Goal: Feedback & Contribution: Contribute content

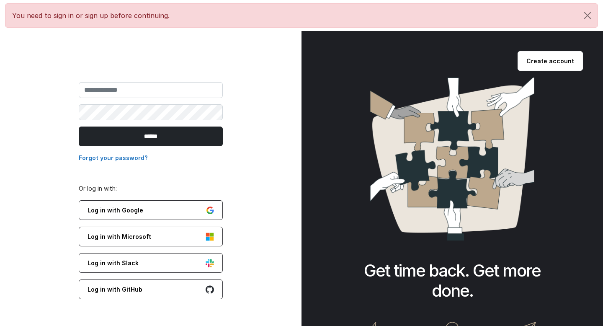
click at [159, 94] on input "email" at bounding box center [151, 90] width 144 height 16
click at [127, 212] on link "Log in with Google" at bounding box center [151, 210] width 144 height 20
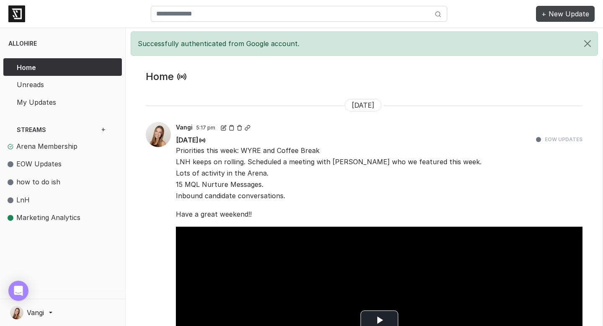
click at [559, 16] on link "+ New Update" at bounding box center [565, 14] width 59 height 16
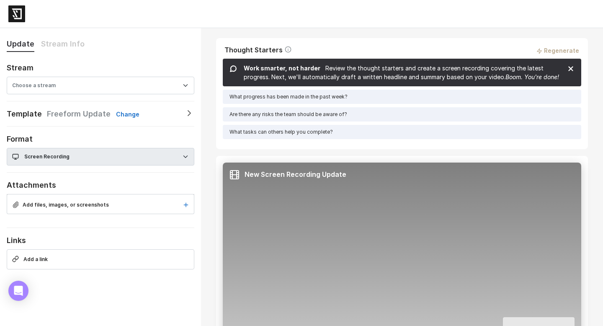
click at [123, 78] on span "Choose a stream" at bounding box center [101, 86] width 188 height 18
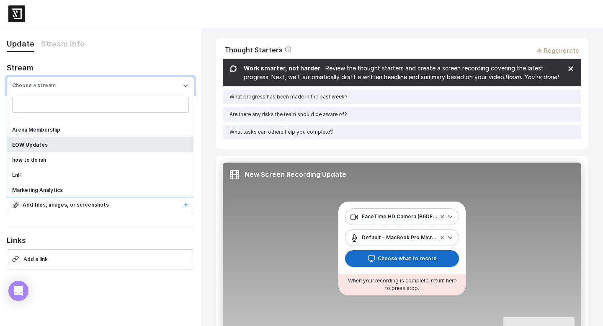
select select "***"
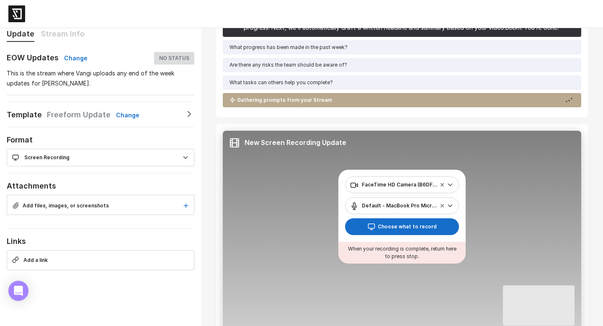
scroll to position [76, 0]
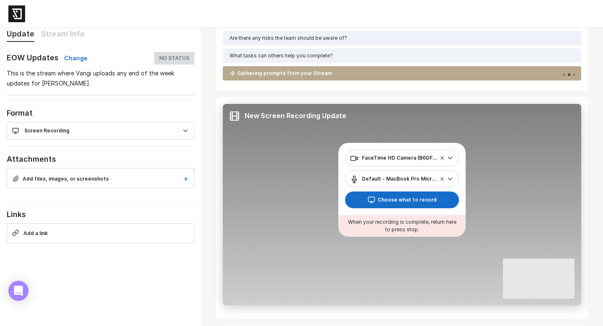
click at [448, 21] on div at bounding box center [301, 13] width 603 height 21
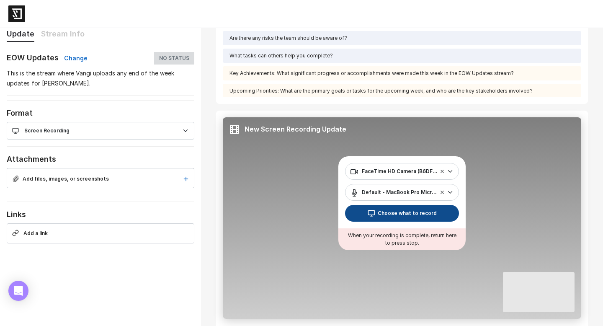
click at [382, 216] on button "Choose what to record" at bounding box center [402, 213] width 114 height 17
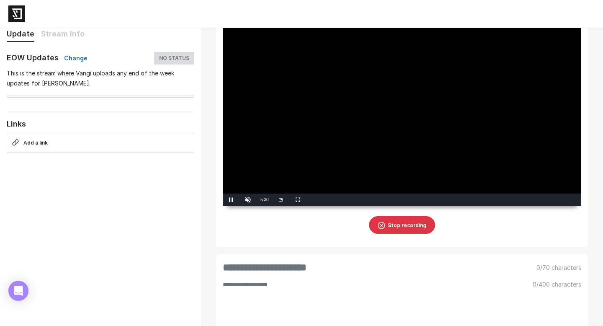
scroll to position [168, 0]
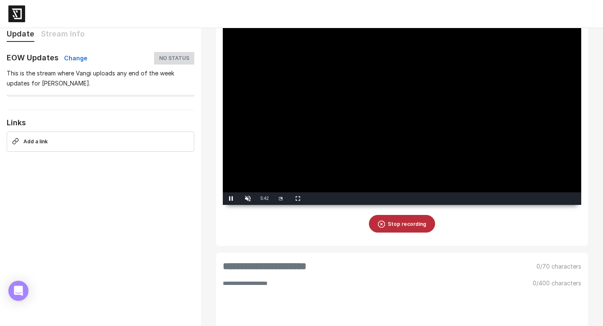
click at [390, 233] on button "Stop recording" at bounding box center [402, 224] width 66 height 18
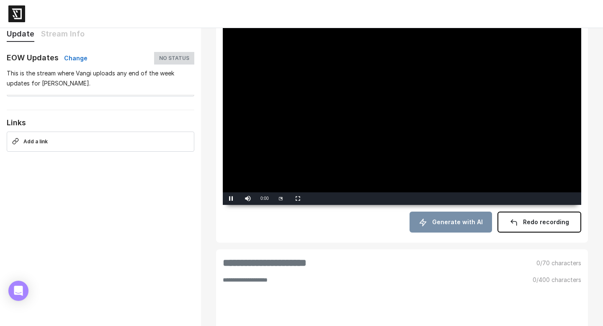
scroll to position [127, 0]
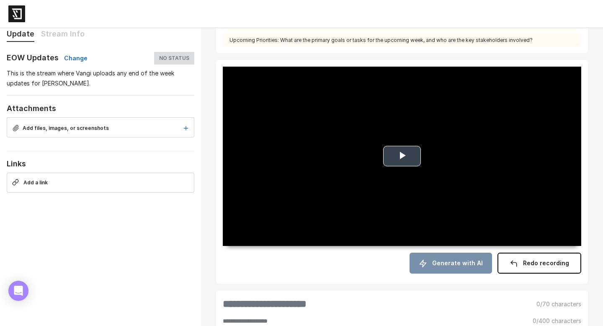
click at [402, 156] on span "Video Player" at bounding box center [402, 156] width 0 height 0
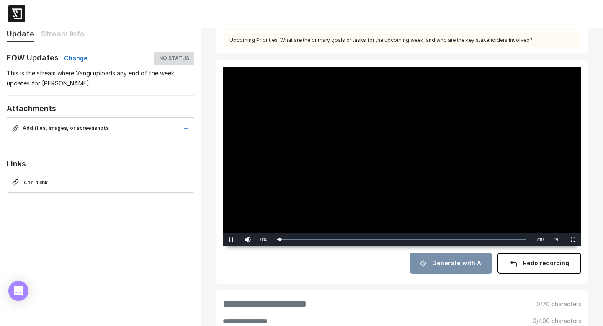
click at [449, 266] on span "Generate with AI" at bounding box center [457, 262] width 51 height 7
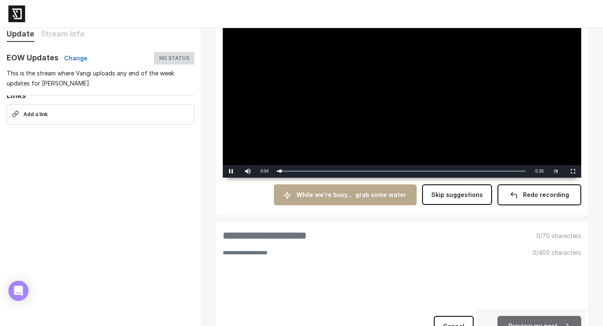
scroll to position [220, 0]
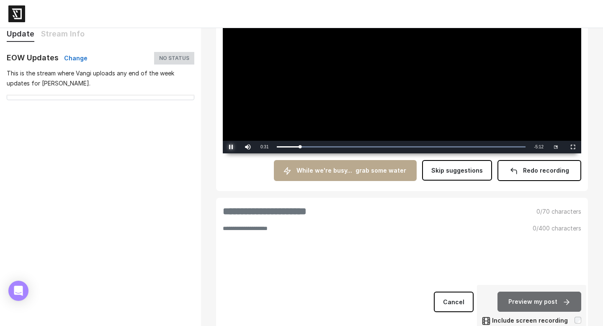
click at [232, 147] on span "Video Player" at bounding box center [231, 147] width 17 height 0
click at [455, 174] on span "Skip suggestions" at bounding box center [458, 170] width 52 height 7
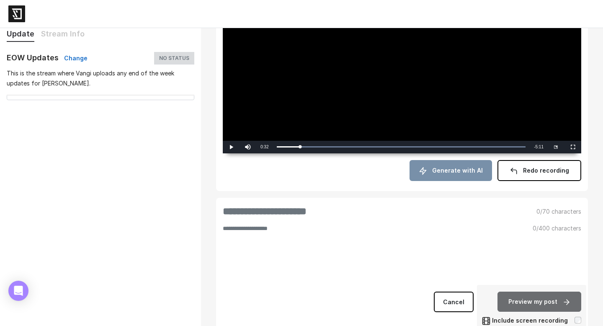
click at [312, 218] on input "text" at bounding box center [375, 210] width 304 height 13
type input "*******"
click at [314, 285] on textarea at bounding box center [373, 255] width 300 height 60
click at [293, 278] on textarea "To enrich screen reader interactions, please activate Accessibility in Grammarl…" at bounding box center [373, 255] width 300 height 60
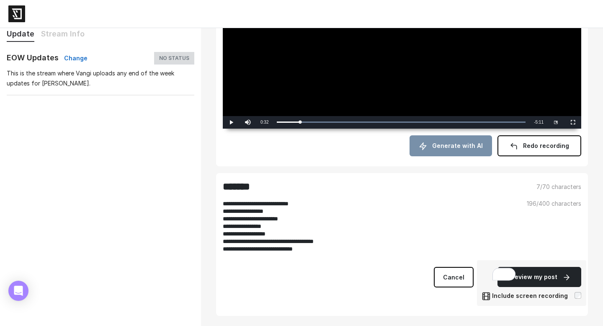
scroll to position [270, 0]
type textarea "**********"
click at [521, 287] on button "Preview my post" at bounding box center [540, 277] width 84 height 20
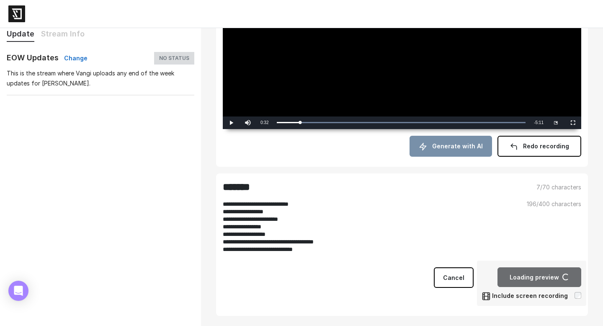
scroll to position [288, 0]
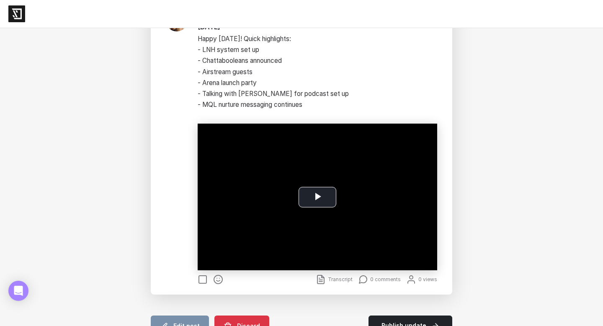
scroll to position [92, 0]
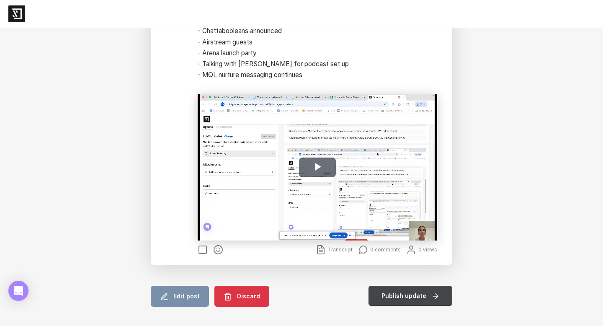
click at [393, 300] on button "Publish update" at bounding box center [411, 296] width 84 height 20
